Goal: Use online tool/utility

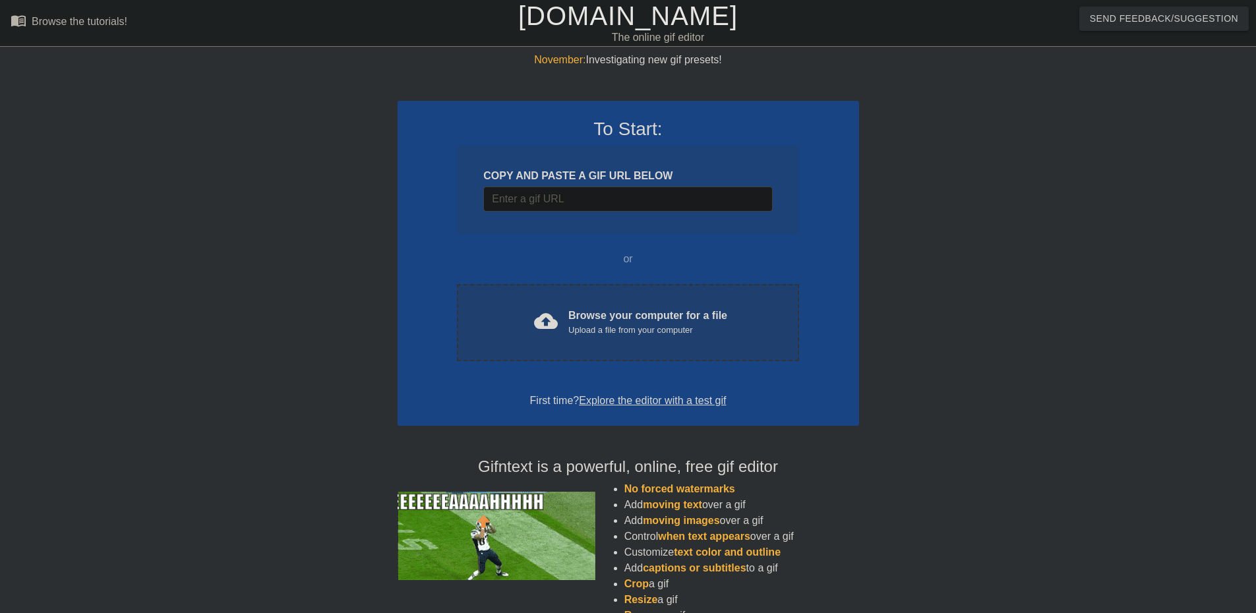
click at [608, 324] on div "Upload a file from your computer" at bounding box center [647, 330] width 159 height 13
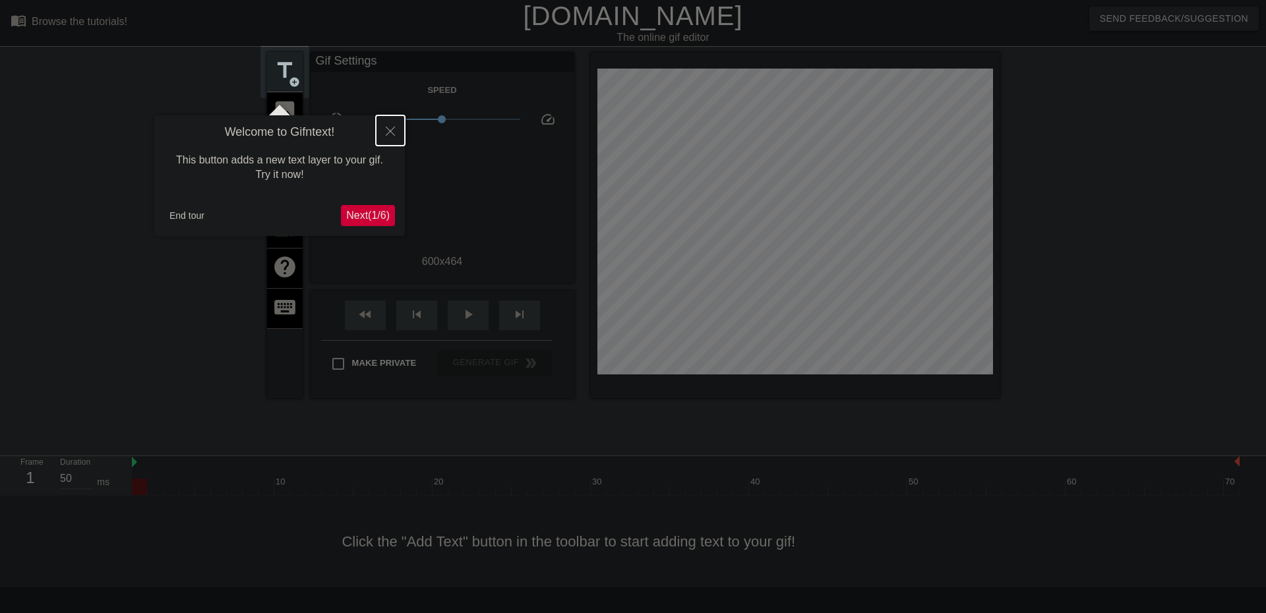
click at [391, 129] on icon "Close" at bounding box center [390, 131] width 9 height 9
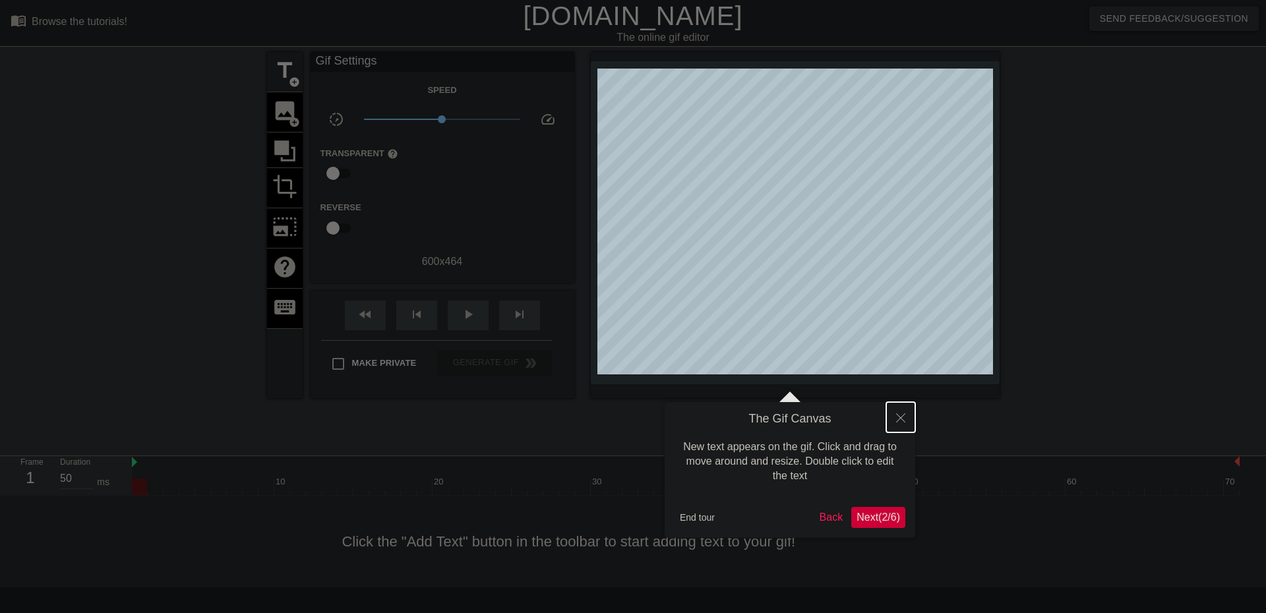
click at [897, 417] on icon "Close" at bounding box center [900, 418] width 9 height 9
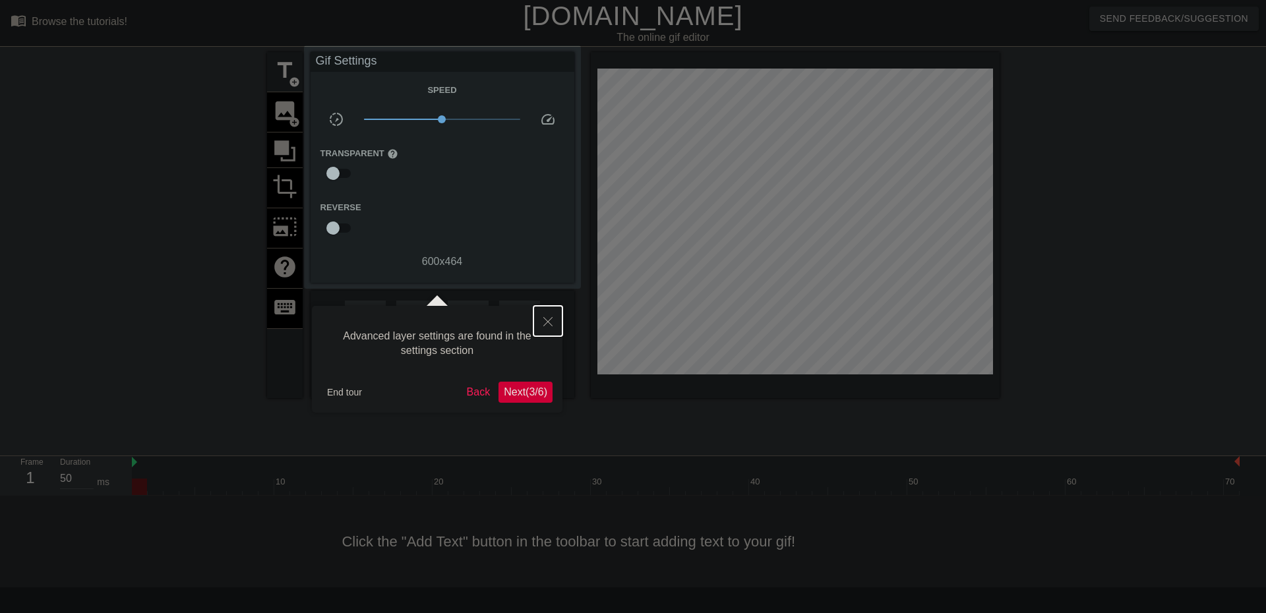
click at [548, 327] on button "Close" at bounding box center [548, 321] width 29 height 30
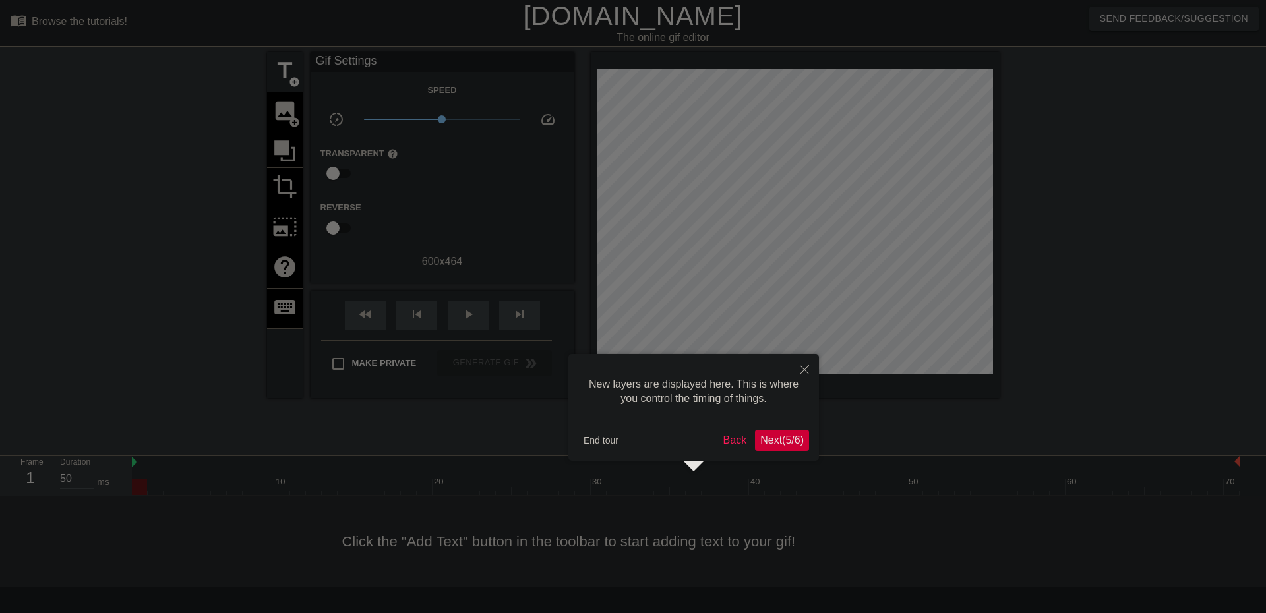
scroll to position [11, 0]
click at [601, 440] on button "End tour" at bounding box center [601, 441] width 46 height 20
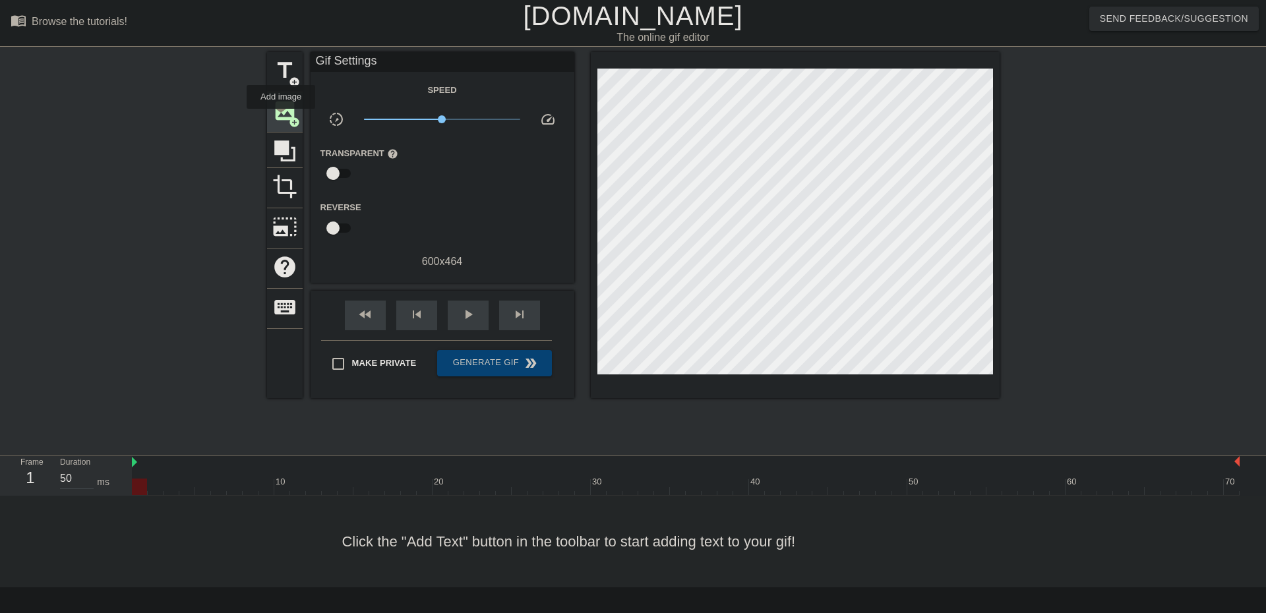
click at [281, 118] on span "image" at bounding box center [284, 110] width 25 height 25
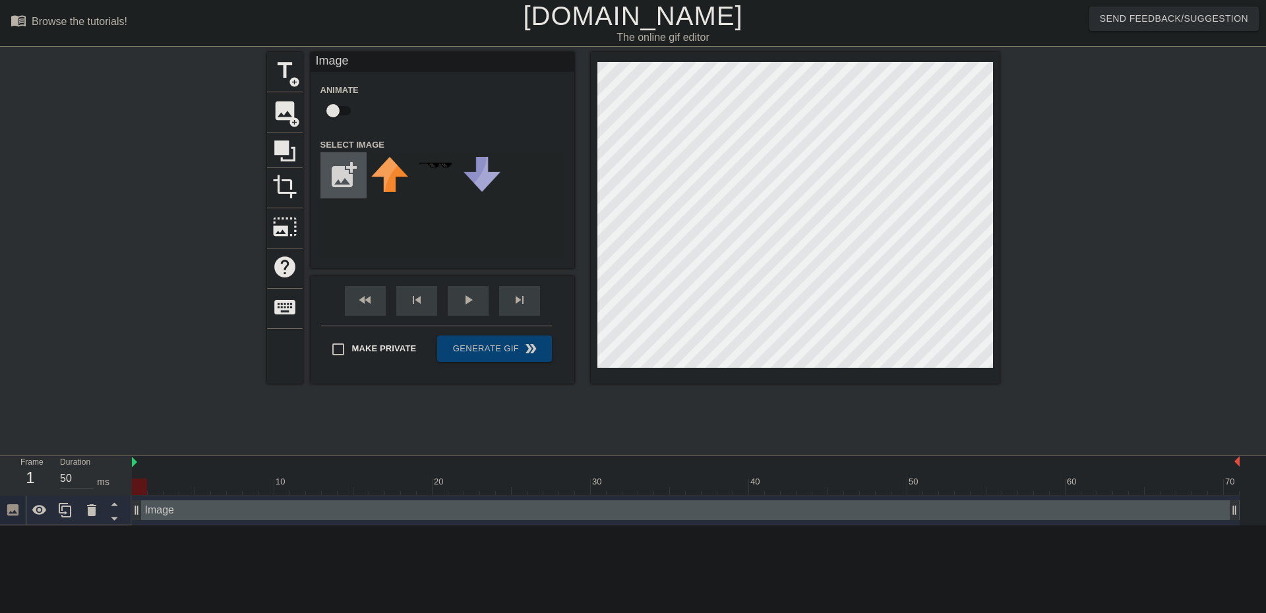
click at [341, 175] on input "file" at bounding box center [343, 175] width 45 height 45
type input "C:\fakepath\ezgif-3c1504fe78a373.gif"
click at [500, 524] on div "menu_book Browse the tutorials! [DOMAIN_NAME] The online gif editor Send Feedba…" at bounding box center [633, 263] width 1266 height 526
click at [388, 164] on img at bounding box center [389, 165] width 37 height 11
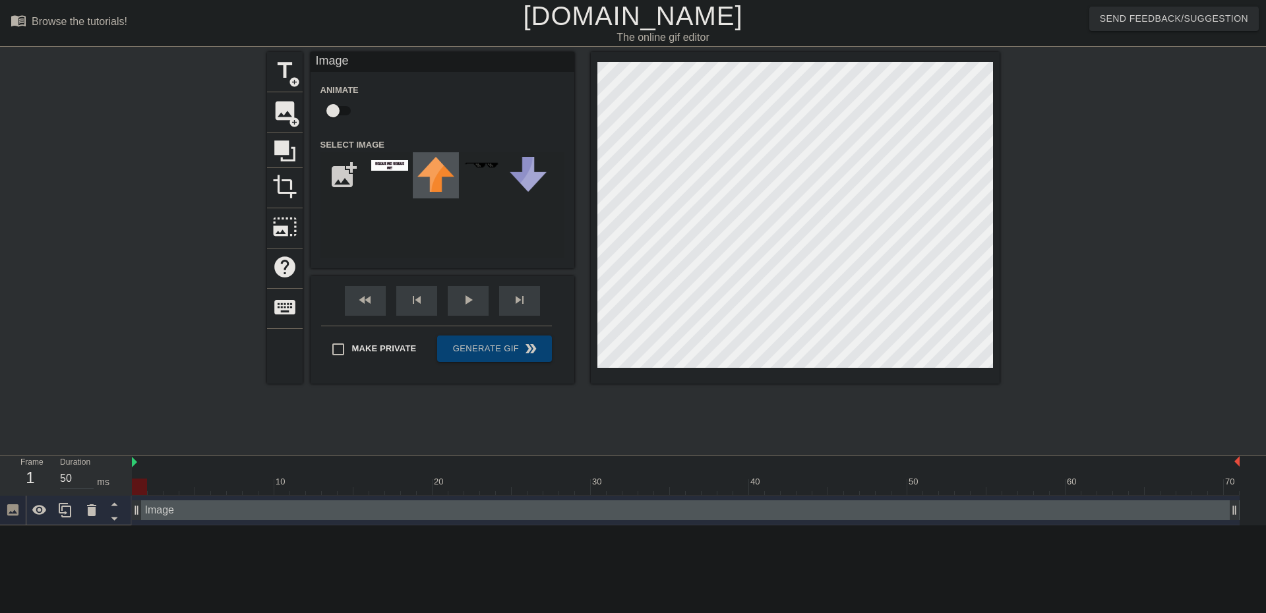
drag, startPoint x: 390, startPoint y: 171, endPoint x: 415, endPoint y: 168, distance: 24.6
click at [426, 168] on div "add_photo_alternate" at bounding box center [443, 205] width 244 height 106
click at [402, 168] on img at bounding box center [389, 165] width 37 height 11
click at [381, 166] on img at bounding box center [389, 165] width 37 height 11
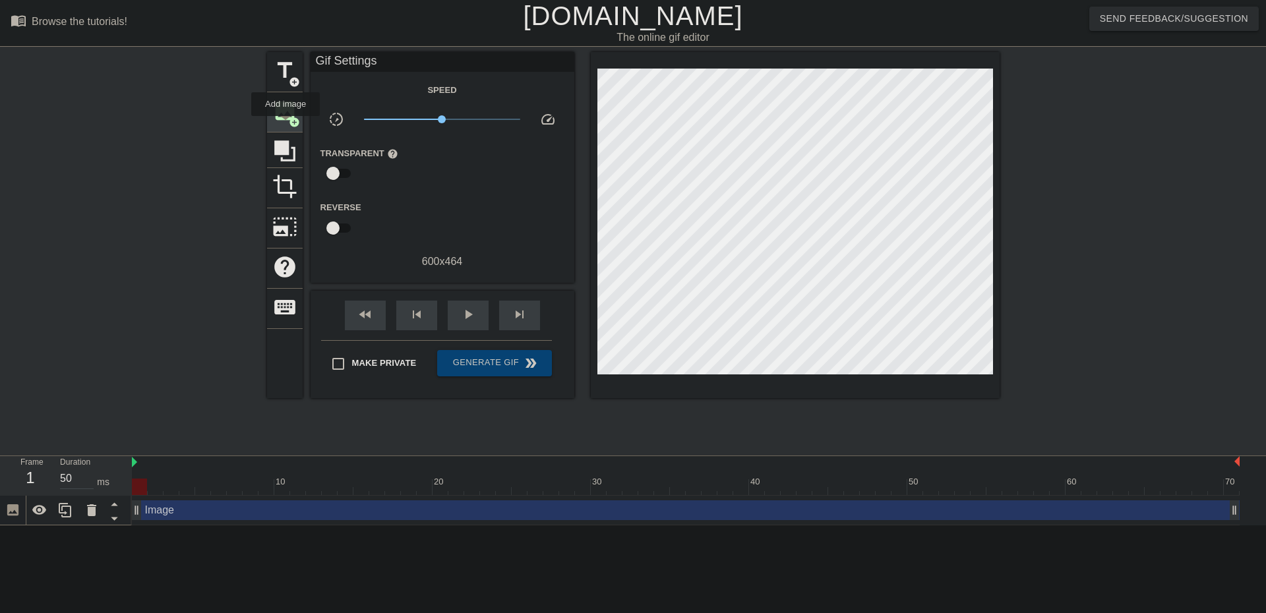
click at [286, 125] on div "image add_circle" at bounding box center [285, 112] width 36 height 40
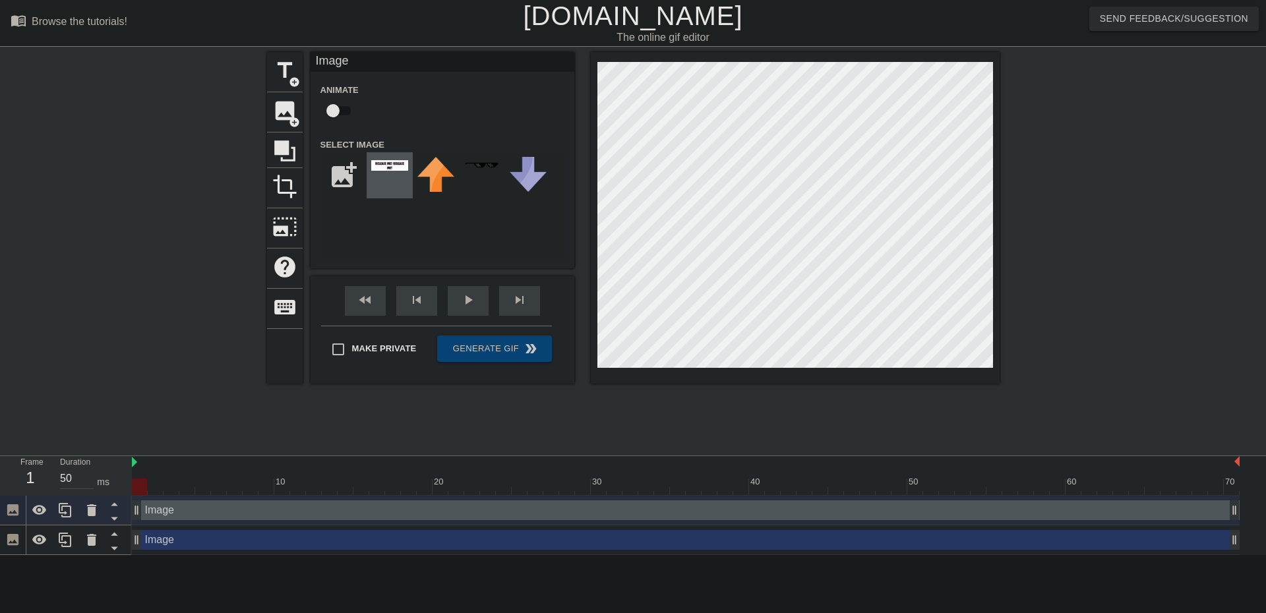
click at [398, 164] on img at bounding box center [389, 165] width 37 height 11
click at [595, 222] on div at bounding box center [795, 218] width 409 height 332
click at [995, 214] on div at bounding box center [795, 218] width 409 height 332
click at [595, 90] on div at bounding box center [795, 218] width 409 height 332
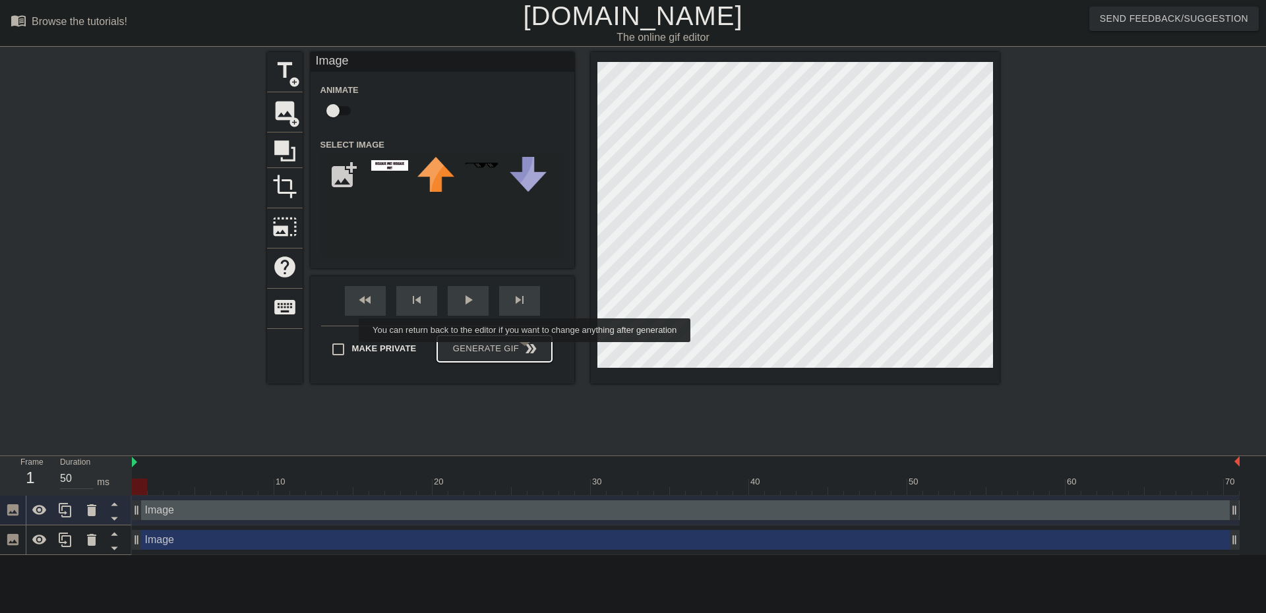
click at [526, 352] on button "Generate Gif double_arrow" at bounding box center [494, 349] width 114 height 26
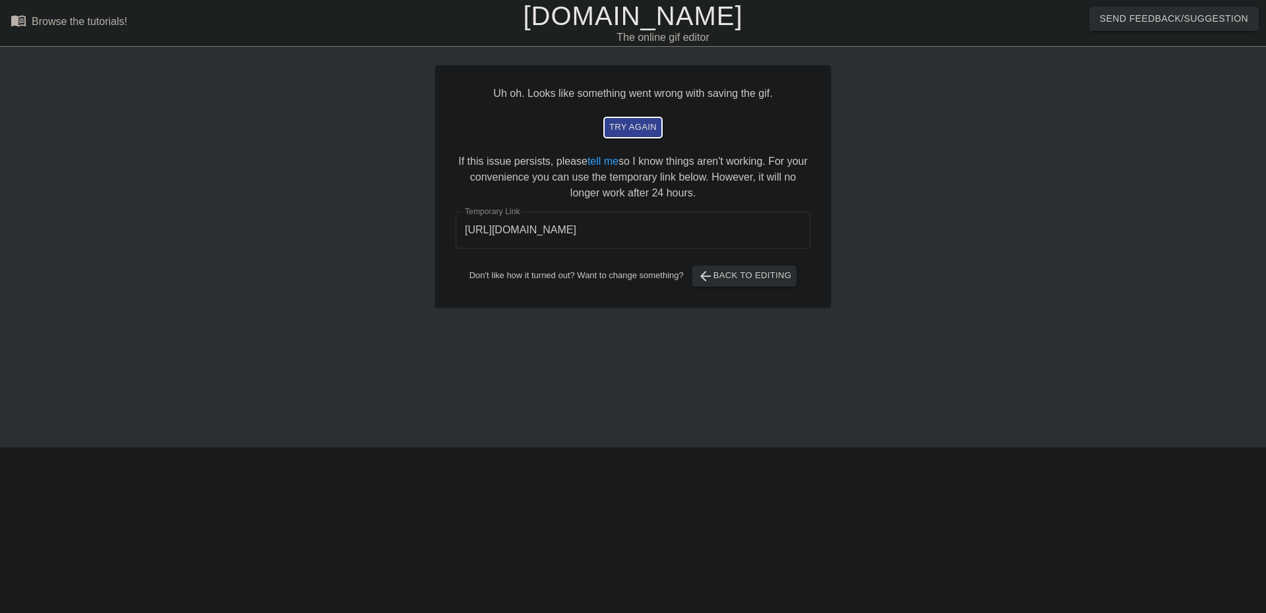
click at [633, 129] on span "try again" at bounding box center [632, 127] width 47 height 15
